Goal: Information Seeking & Learning: Compare options

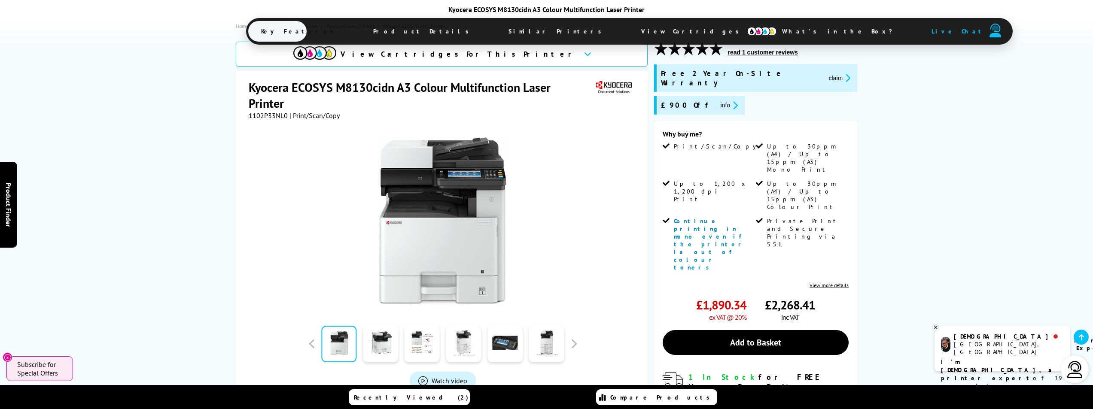
scroll to position [215, 0]
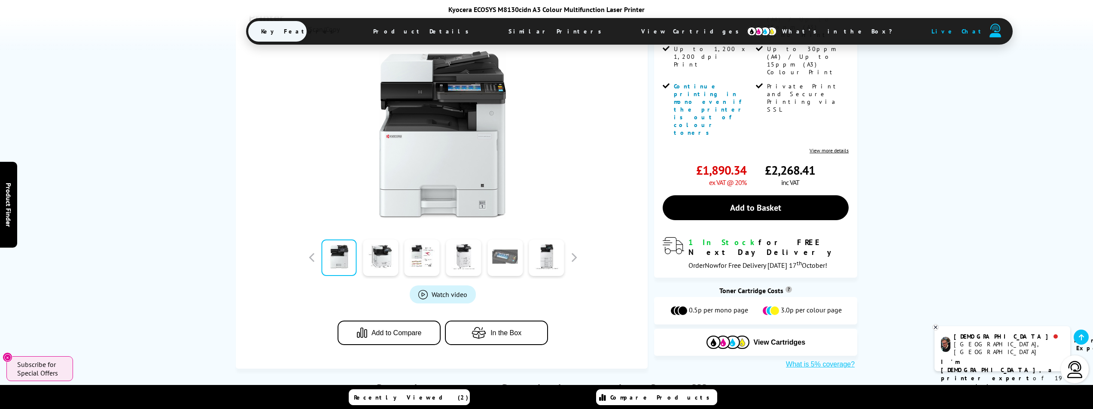
click at [504, 240] on link at bounding box center [505, 258] width 35 height 37
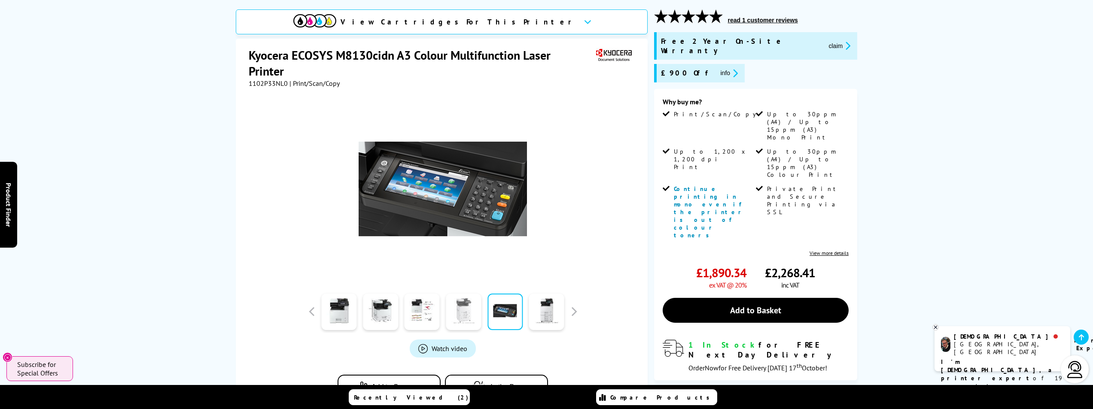
scroll to position [43, 0]
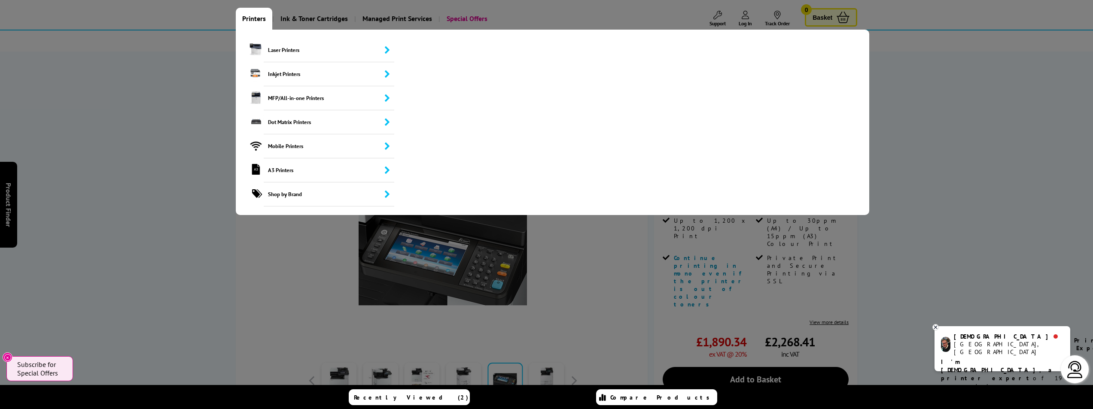
click at [257, 17] on link "Printers" at bounding box center [254, 19] width 37 height 22
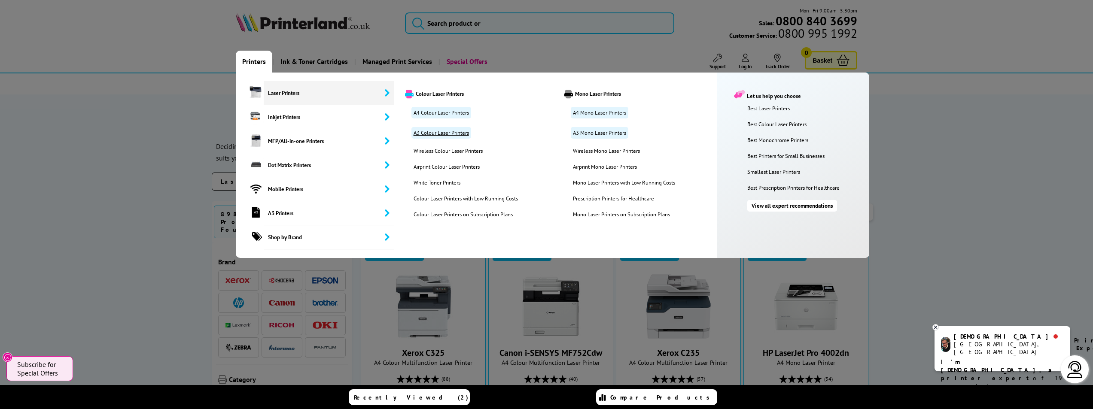
click at [446, 134] on link "A3 Colour Laser Printers" at bounding box center [442, 133] width 60 height 12
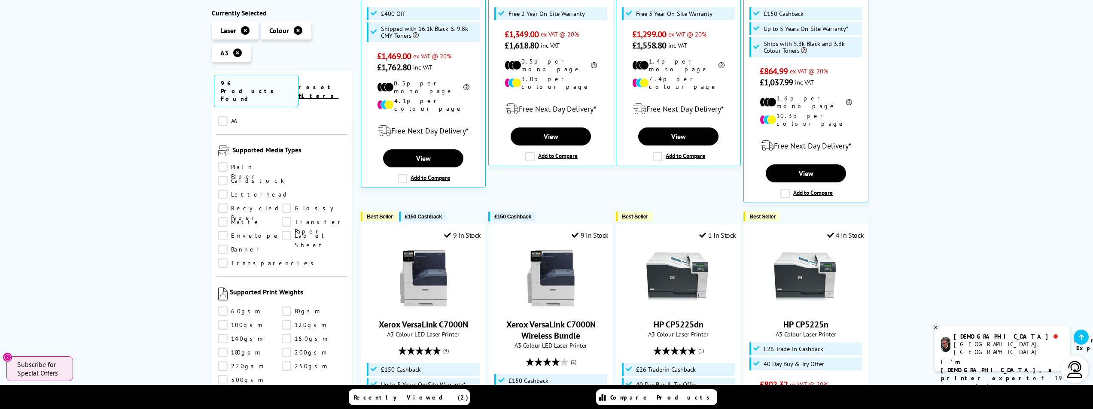
scroll to position [816, 0]
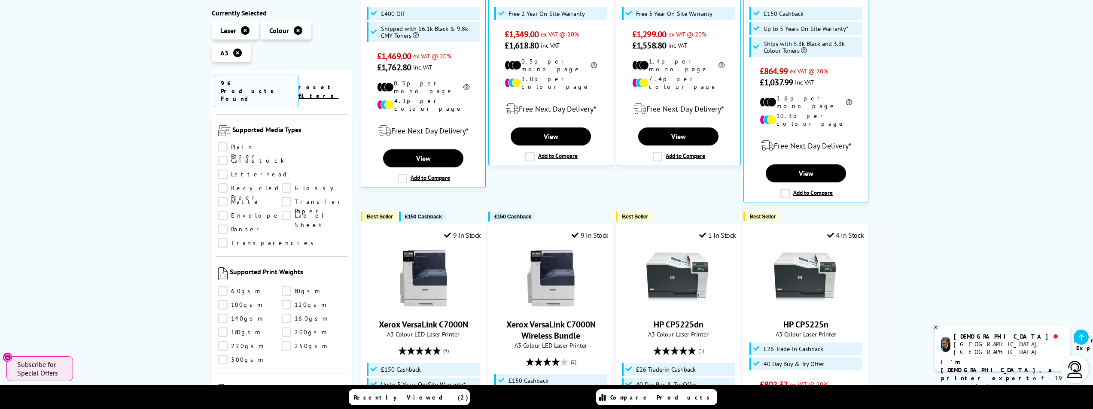
click at [222, 355] on link "300gsm" at bounding box center [250, 359] width 64 height 9
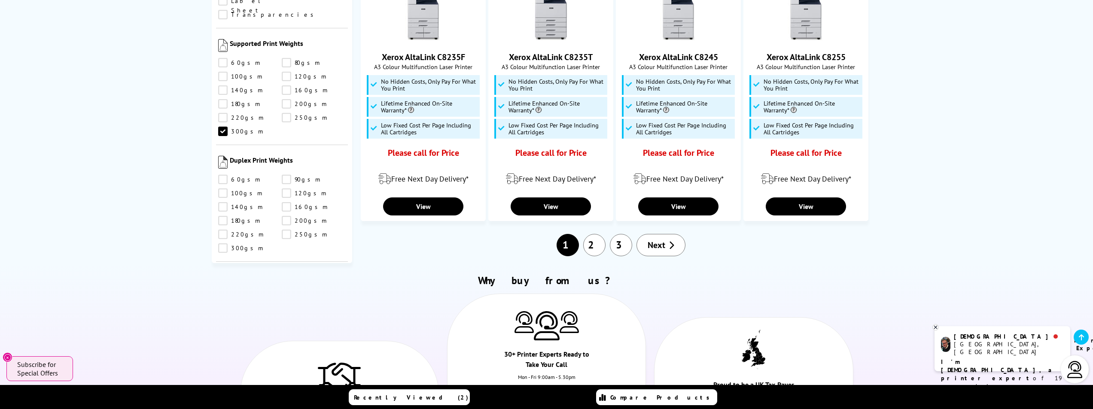
scroll to position [859, 0]
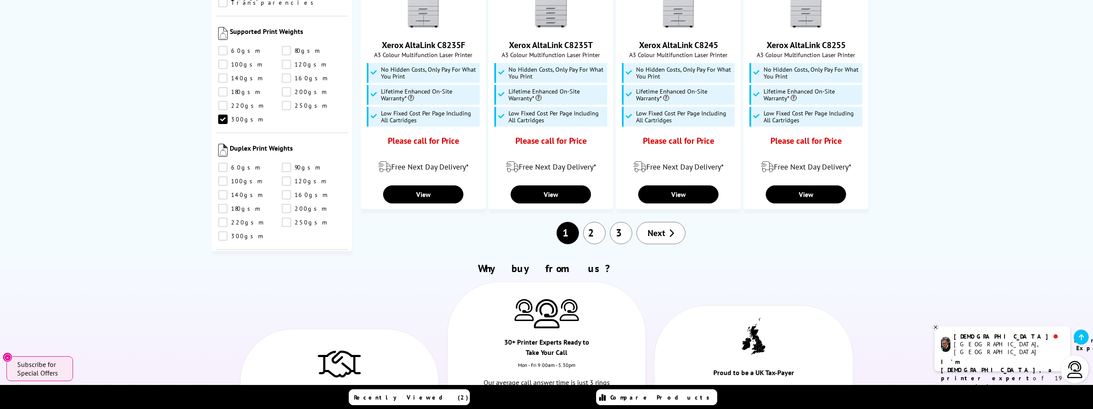
click at [592, 222] on link "2" at bounding box center [594, 233] width 22 height 22
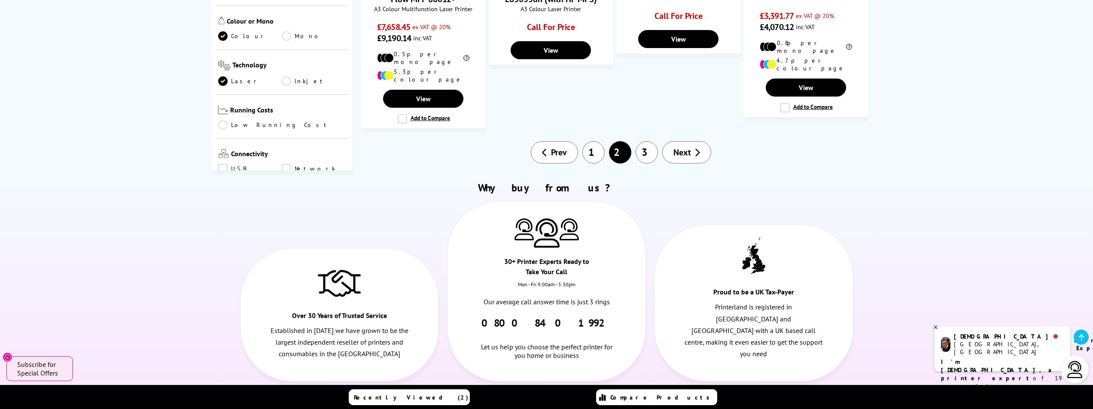
scroll to position [902, 0]
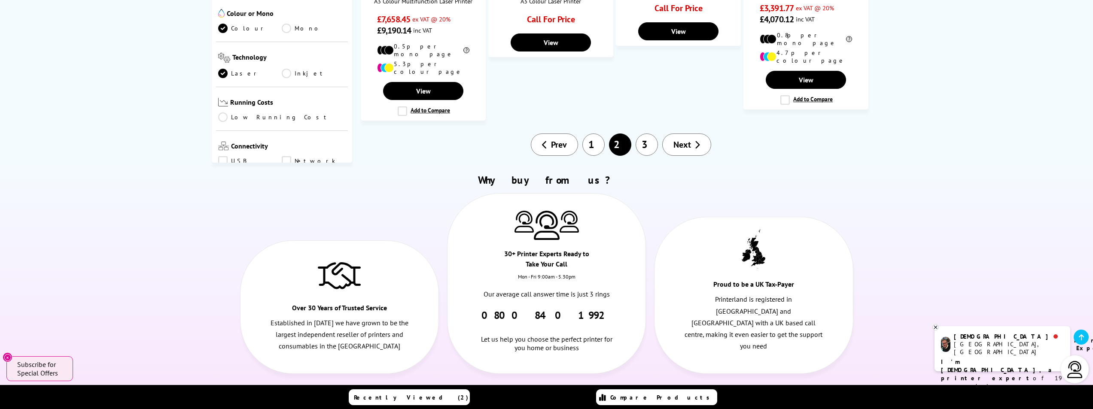
click at [647, 134] on link "3" at bounding box center [647, 145] width 22 height 22
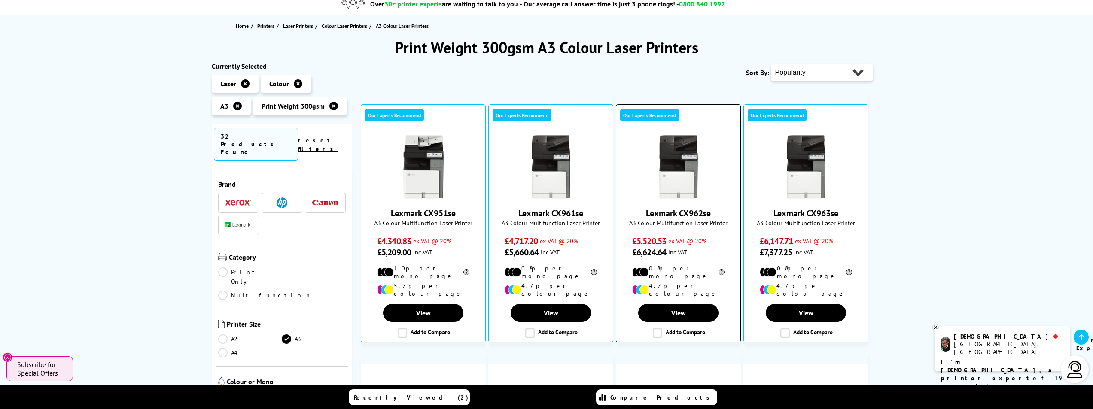
scroll to position [86, 0]
